Goal: Task Accomplishment & Management: Manage account settings

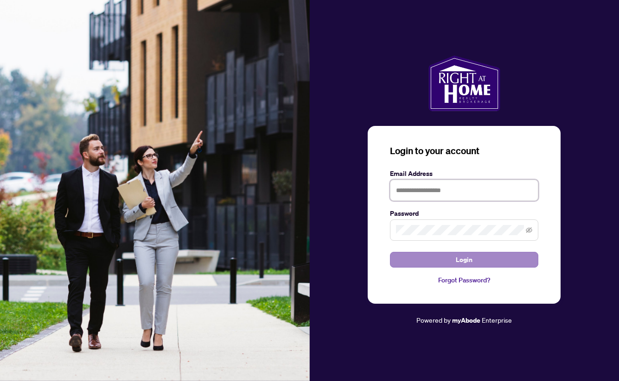
type input "**********"
click at [432, 261] on button "Login" at bounding box center [464, 260] width 148 height 16
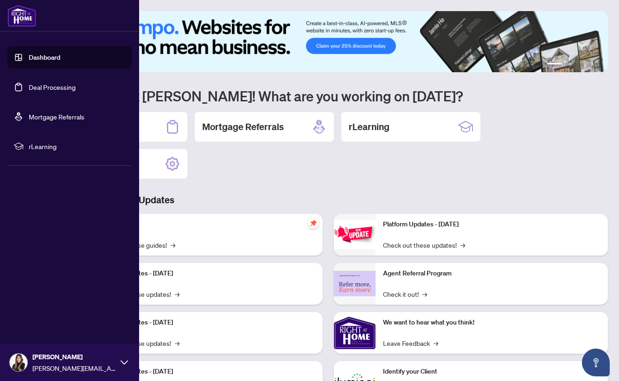
click at [51, 62] on link "Dashboard" at bounding box center [45, 57] width 32 height 8
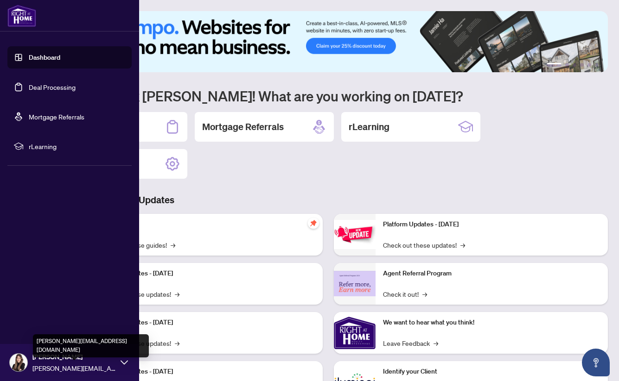
click at [111, 362] on span "[PERSON_NAME]" at bounding box center [73, 357] width 83 height 10
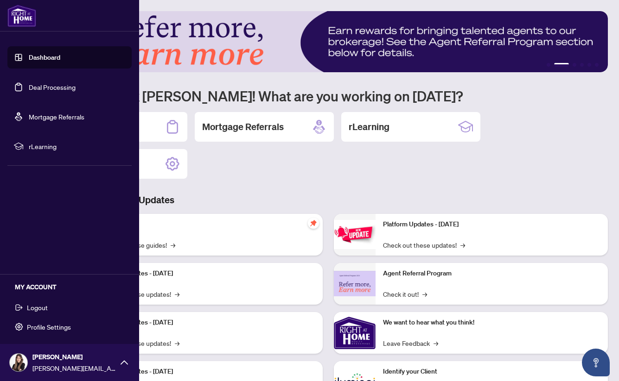
click at [45, 321] on span "Profile Settings" at bounding box center [49, 327] width 44 height 15
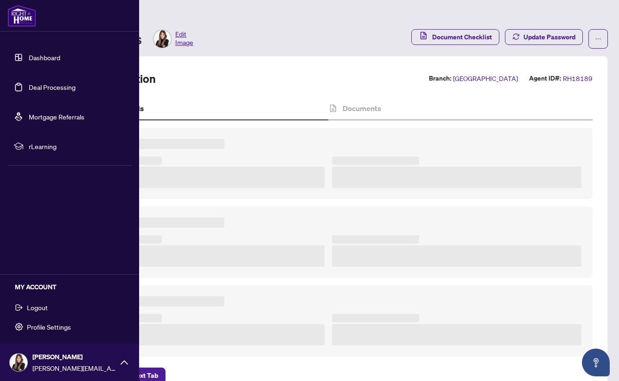
click at [48, 324] on span "Profile Settings" at bounding box center [49, 327] width 44 height 15
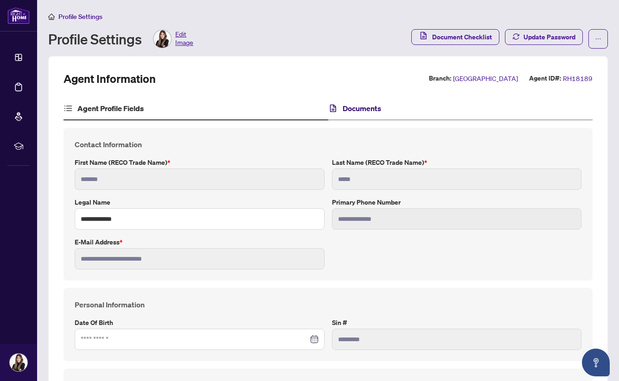
click at [365, 111] on h4 "Documents" at bounding box center [361, 108] width 38 height 11
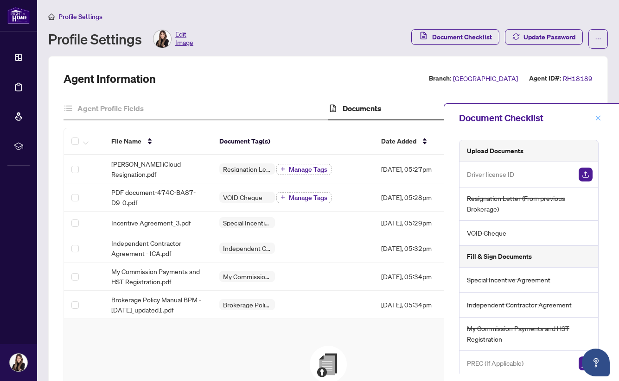
click at [595, 118] on icon "close" at bounding box center [597, 118] width 6 height 6
